Goal: Register for event/course

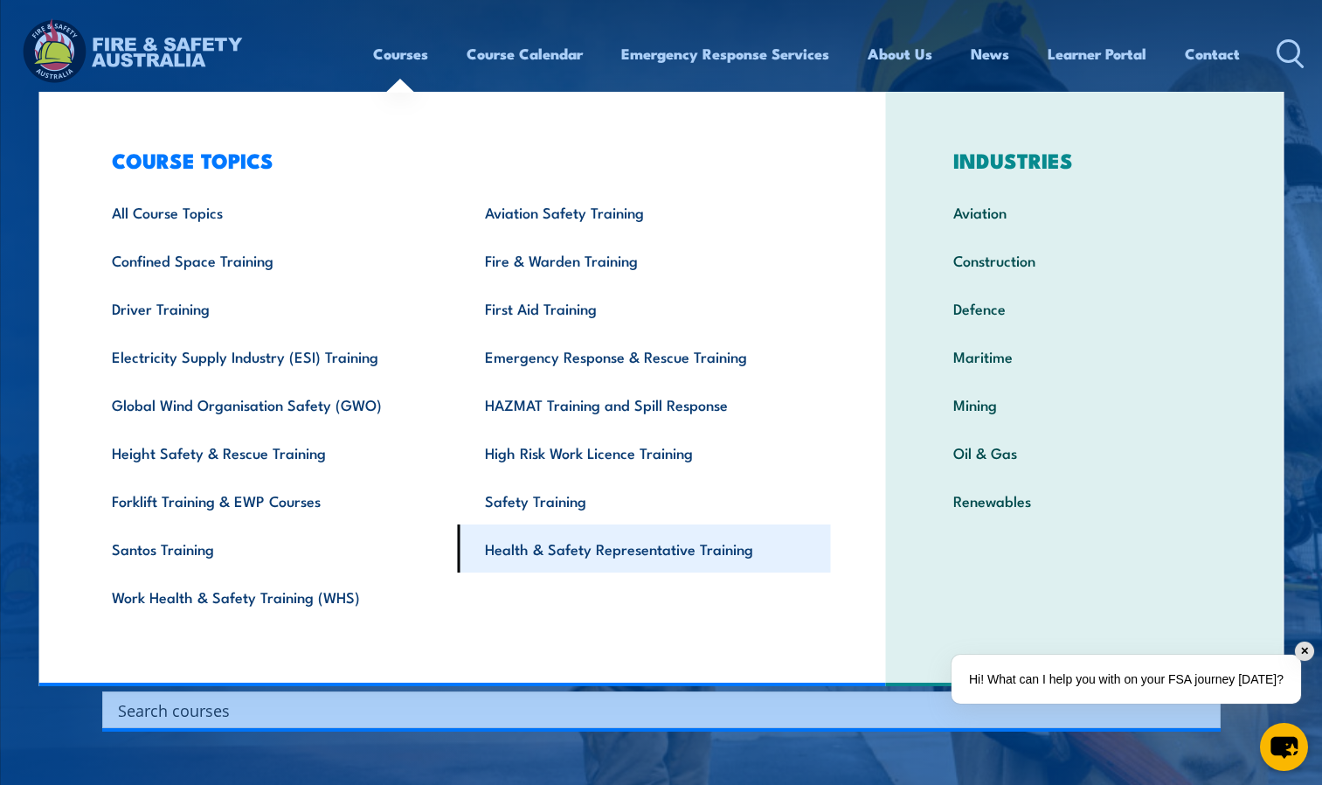
click at [501, 558] on link "Health & Safety Representative Training" at bounding box center [644, 548] width 373 height 48
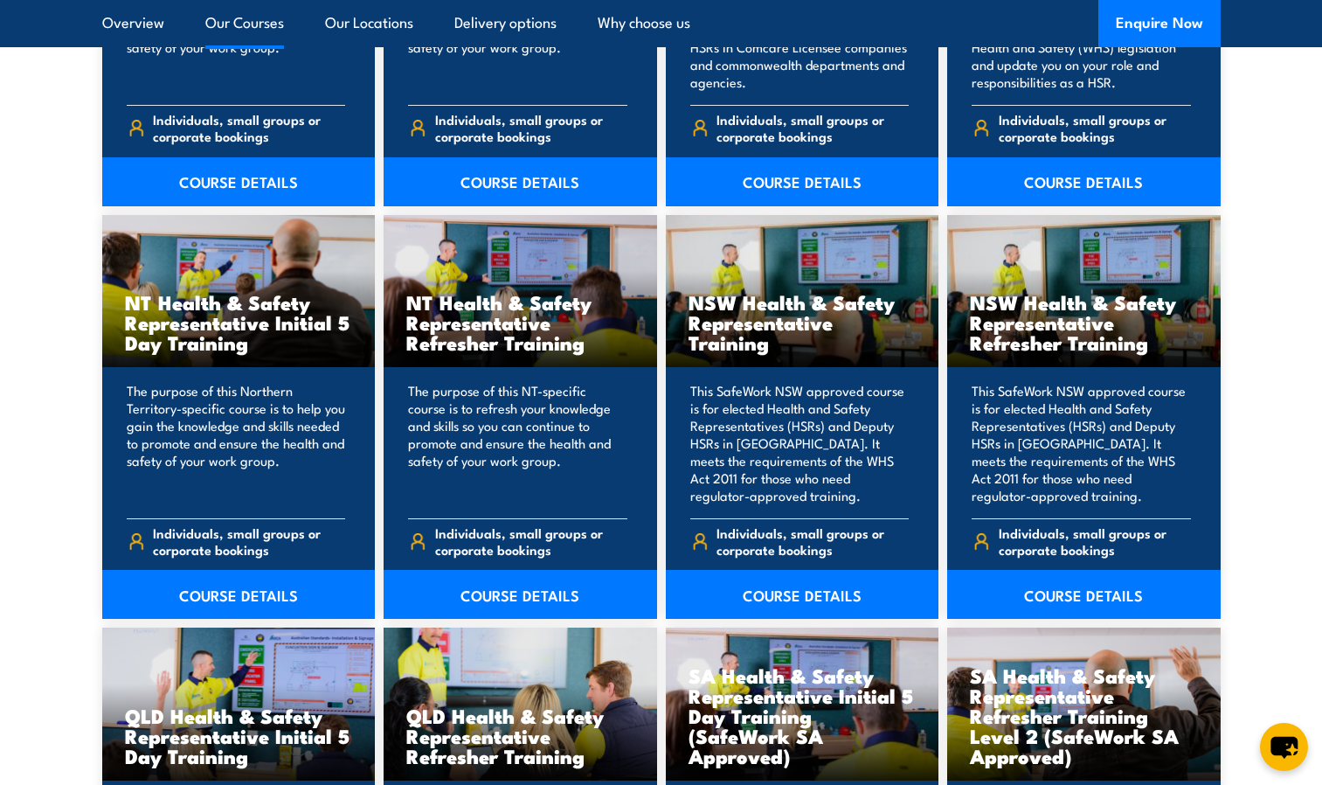
scroll to position [1699, 0]
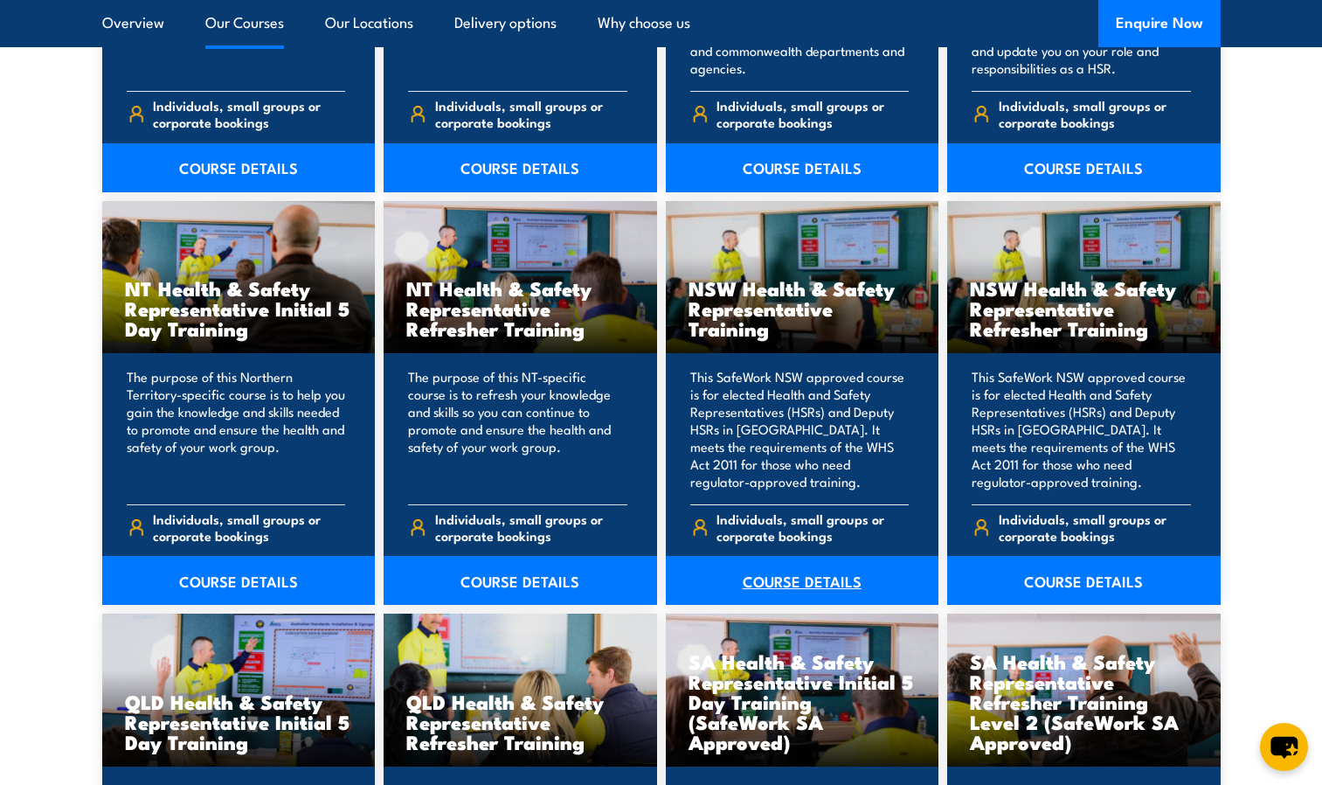
click at [800, 562] on link "COURSE DETAILS" at bounding box center [803, 580] width 274 height 49
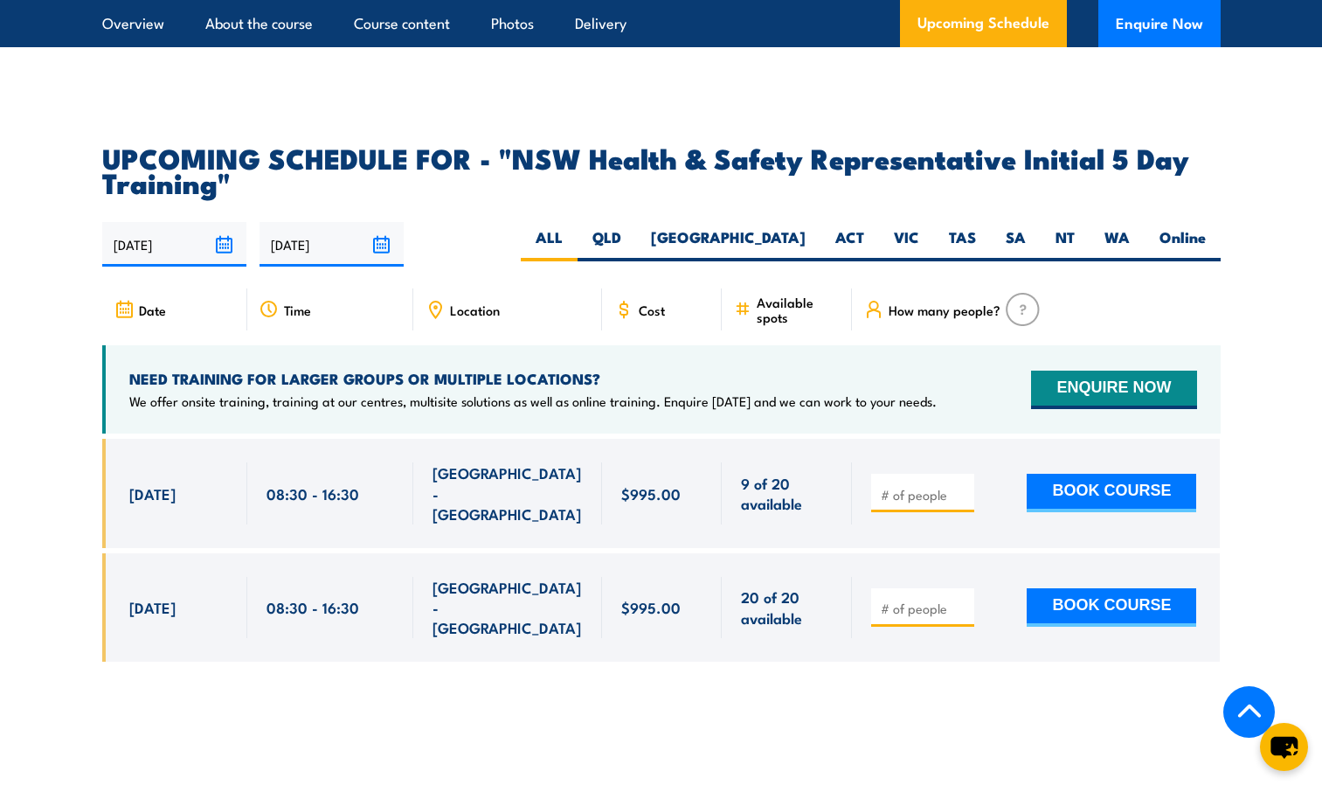
scroll to position [3098, 0]
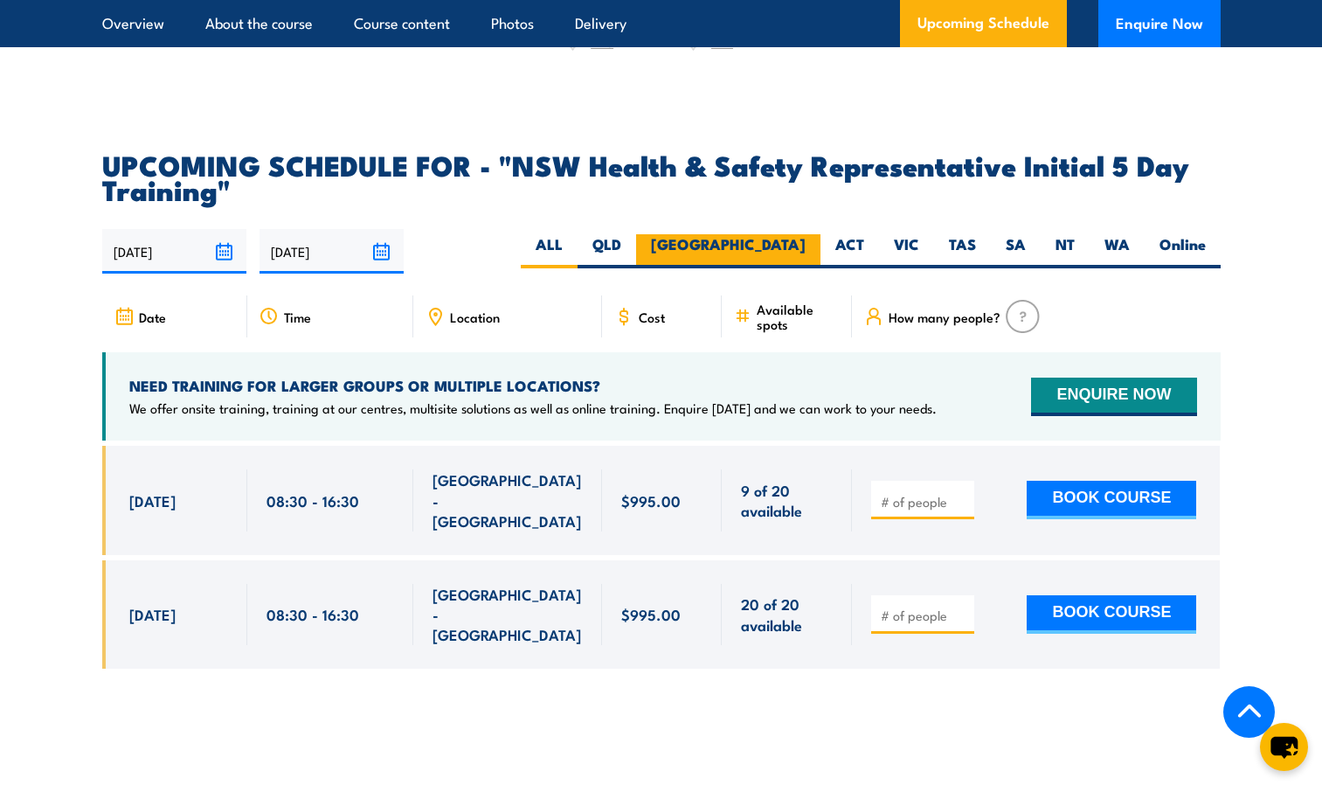
click at [788, 234] on label "[GEOGRAPHIC_DATA]" at bounding box center [728, 251] width 184 height 34
click at [806, 234] on input "[GEOGRAPHIC_DATA]" at bounding box center [811, 239] width 11 height 11
radio input "true"
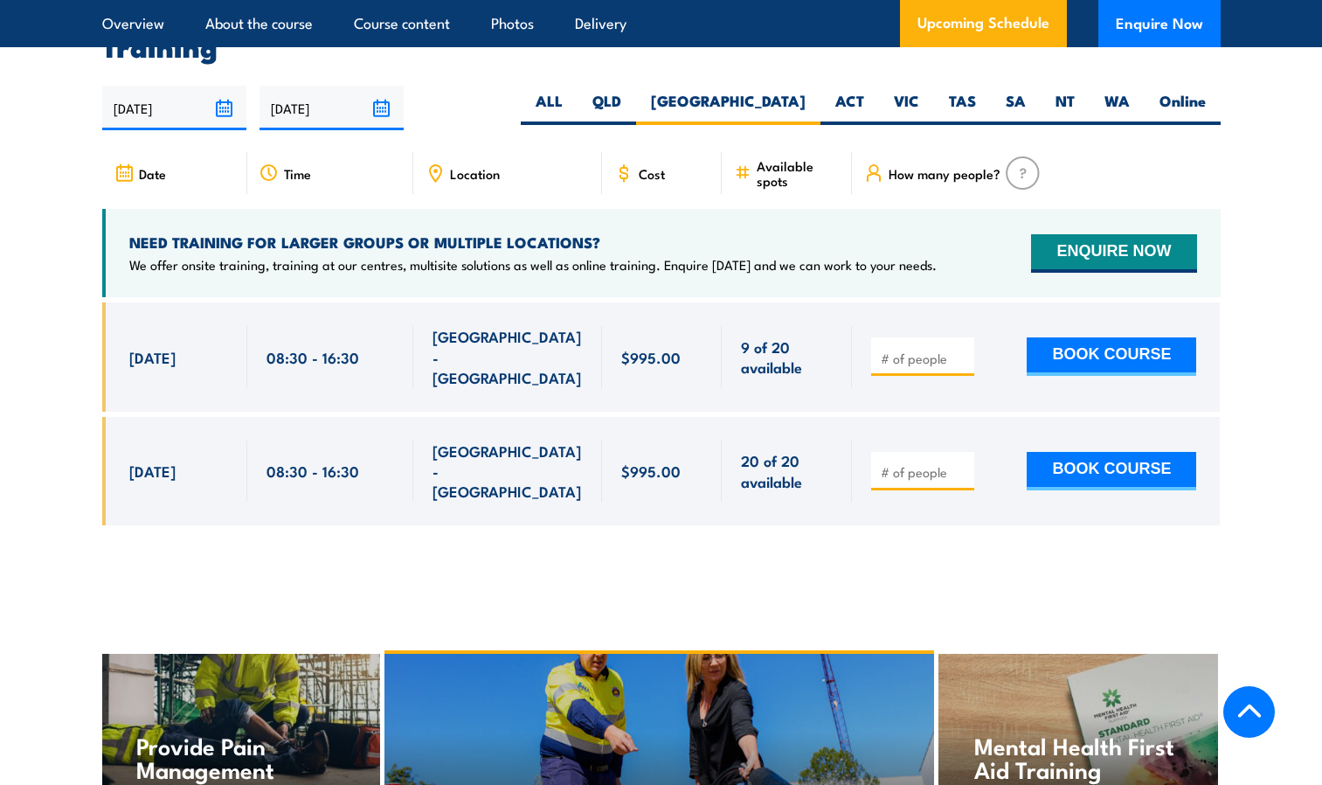
scroll to position [3245, 0]
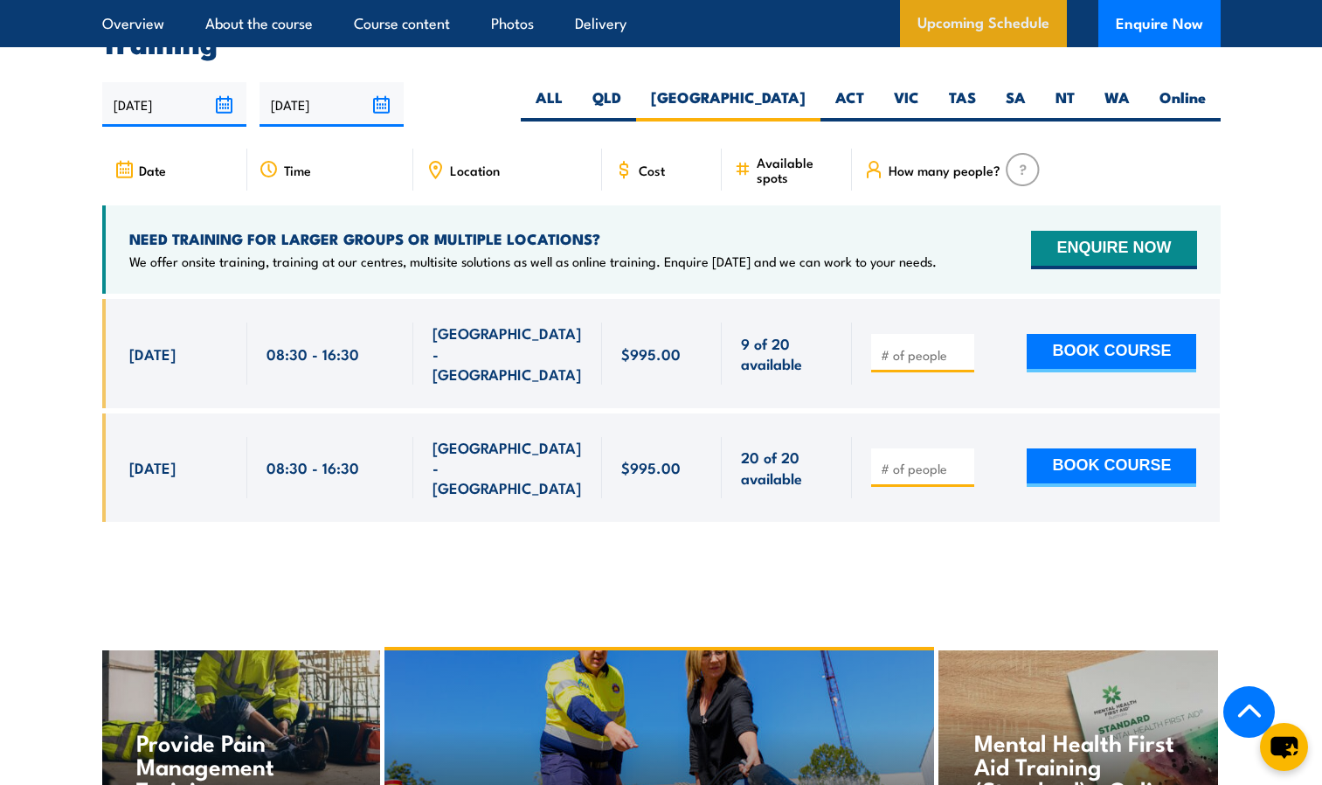
click at [1009, 15] on link "Upcoming Schedule" at bounding box center [983, 23] width 167 height 47
